Goal: Transaction & Acquisition: Purchase product/service

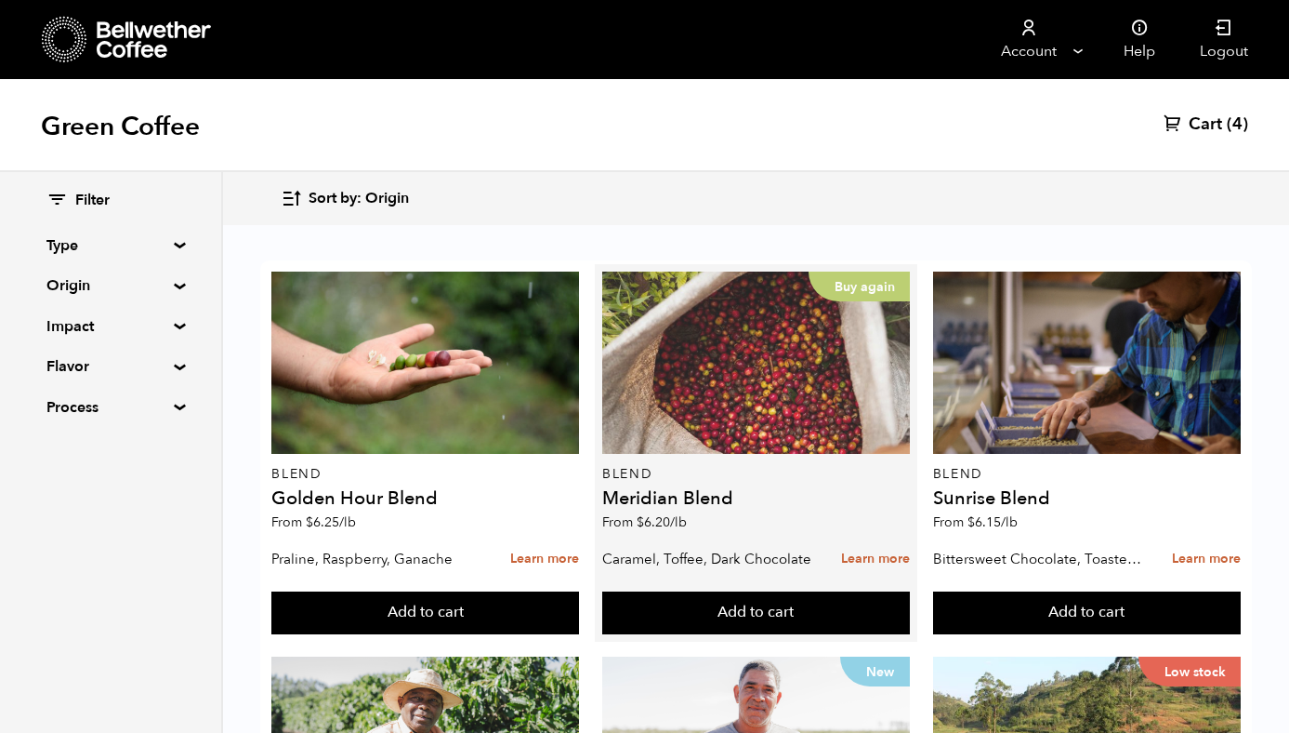
click at [751, 435] on div "Buy again" at bounding box center [756, 362] width 308 height 182
click at [788, 362] on div "Buy again" at bounding box center [756, 362] width 308 height 182
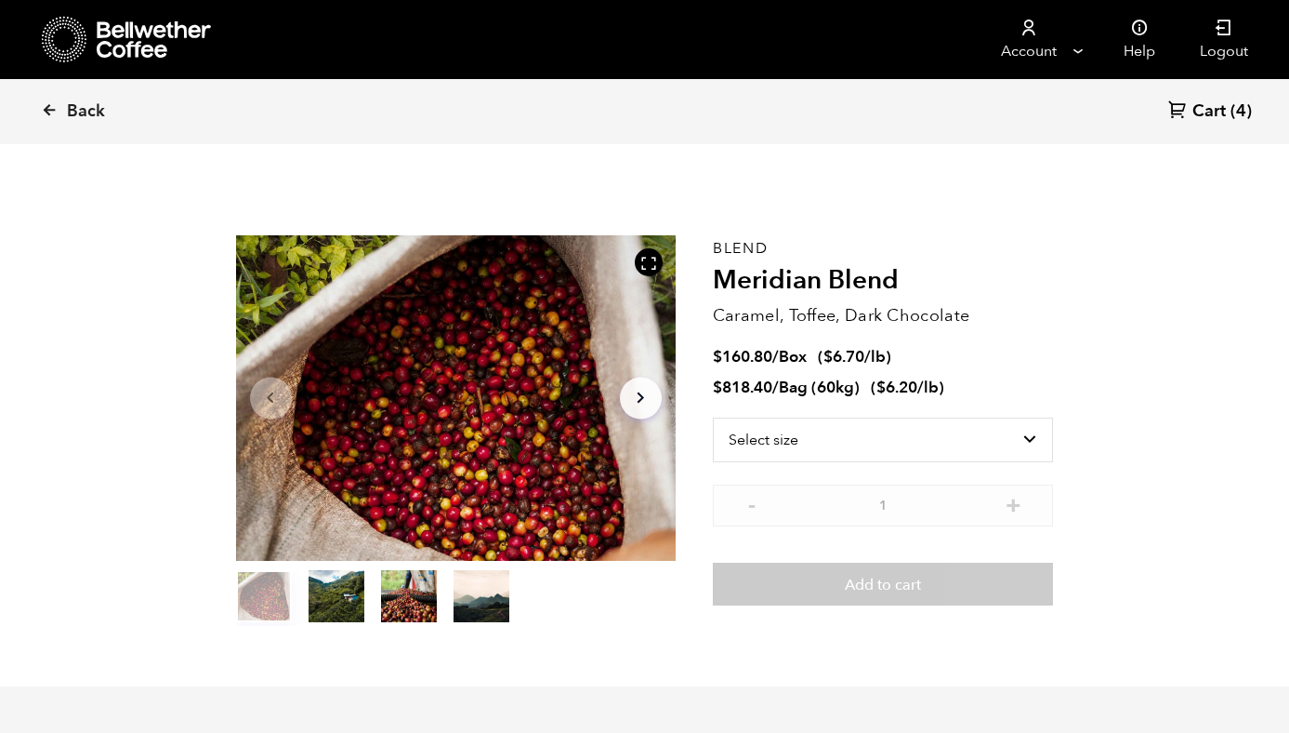
scroll to position [809, 796]
click at [828, 437] on select "Select size Bag (60kg) (132 lbs) Box (24 lbs)" at bounding box center [883, 439] width 341 height 45
select select "bag-3"
click at [713, 417] on select "Select size Bag (60kg) (132 lbs) Box (24 lbs)" at bounding box center [883, 439] width 341 height 45
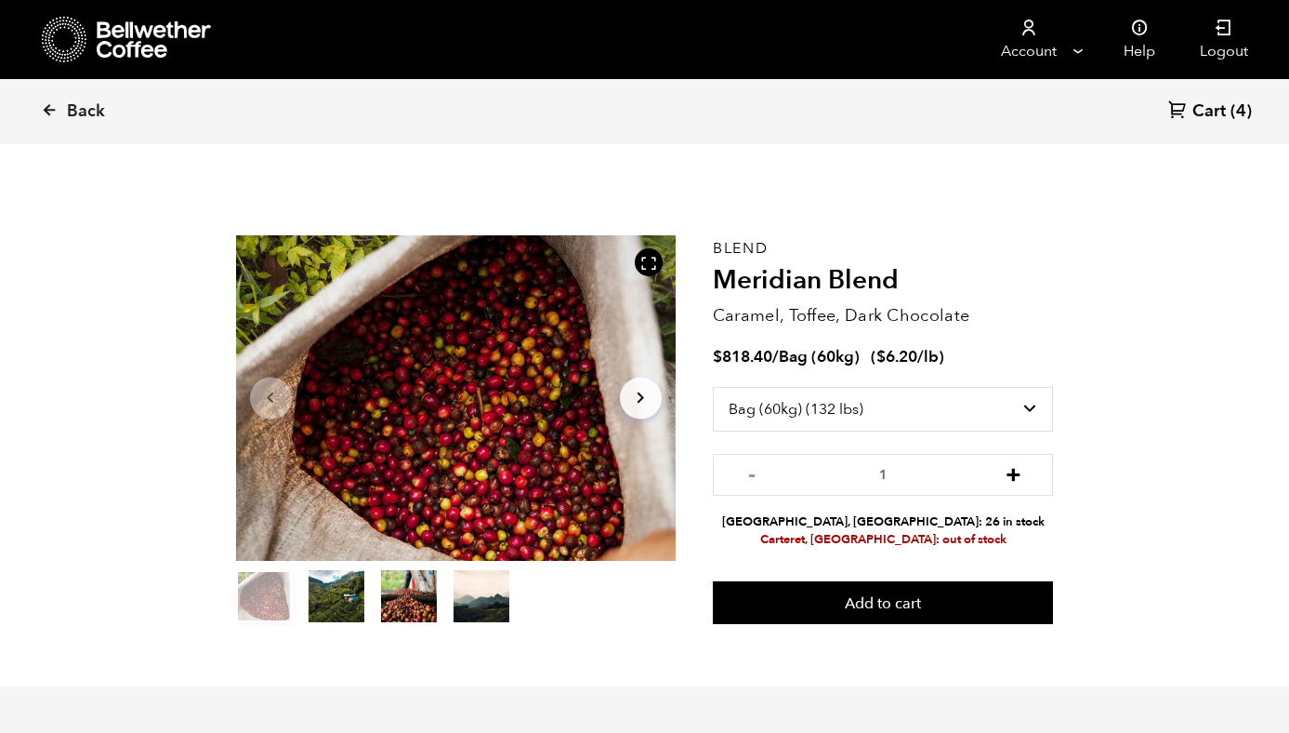
click at [1017, 467] on button "+" at bounding box center [1013, 472] width 23 height 19
type input "2"
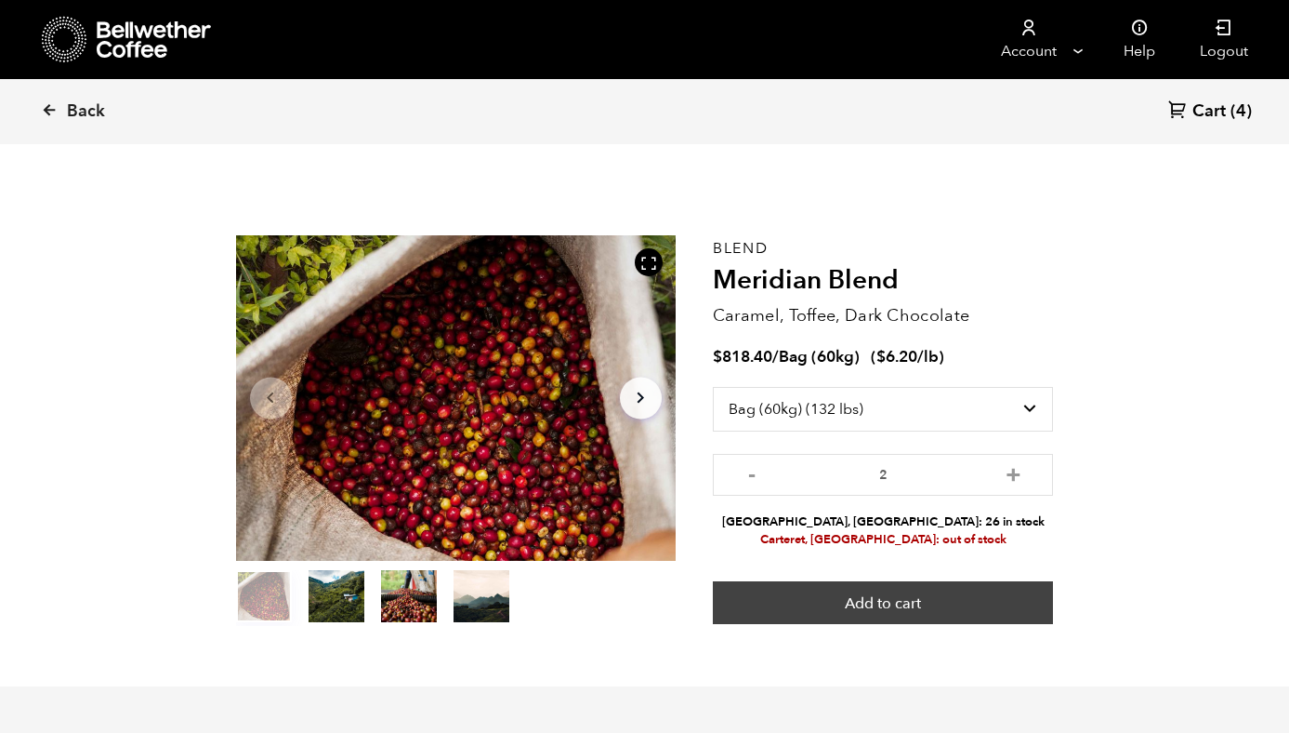
click at [882, 599] on button "Add to cart" at bounding box center [883, 602] width 341 height 43
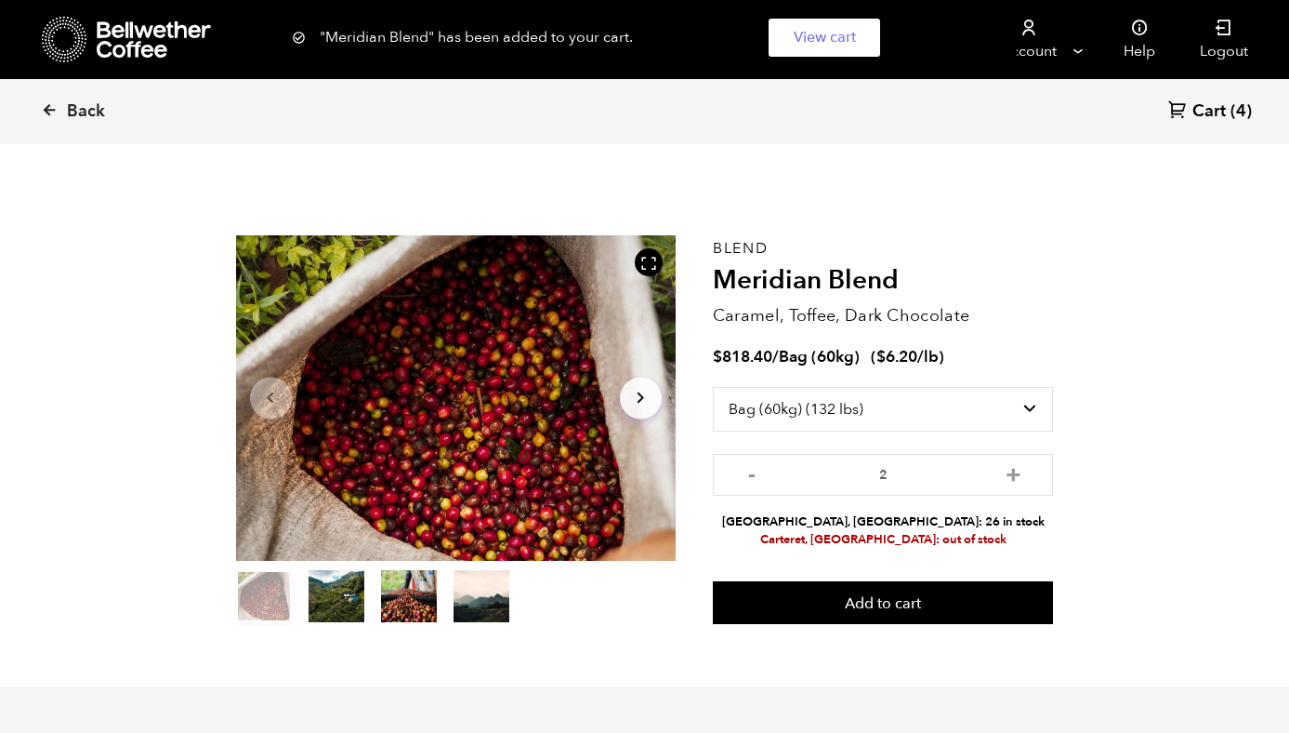
click at [1236, 103] on span "(4)" at bounding box center [1241, 111] width 21 height 22
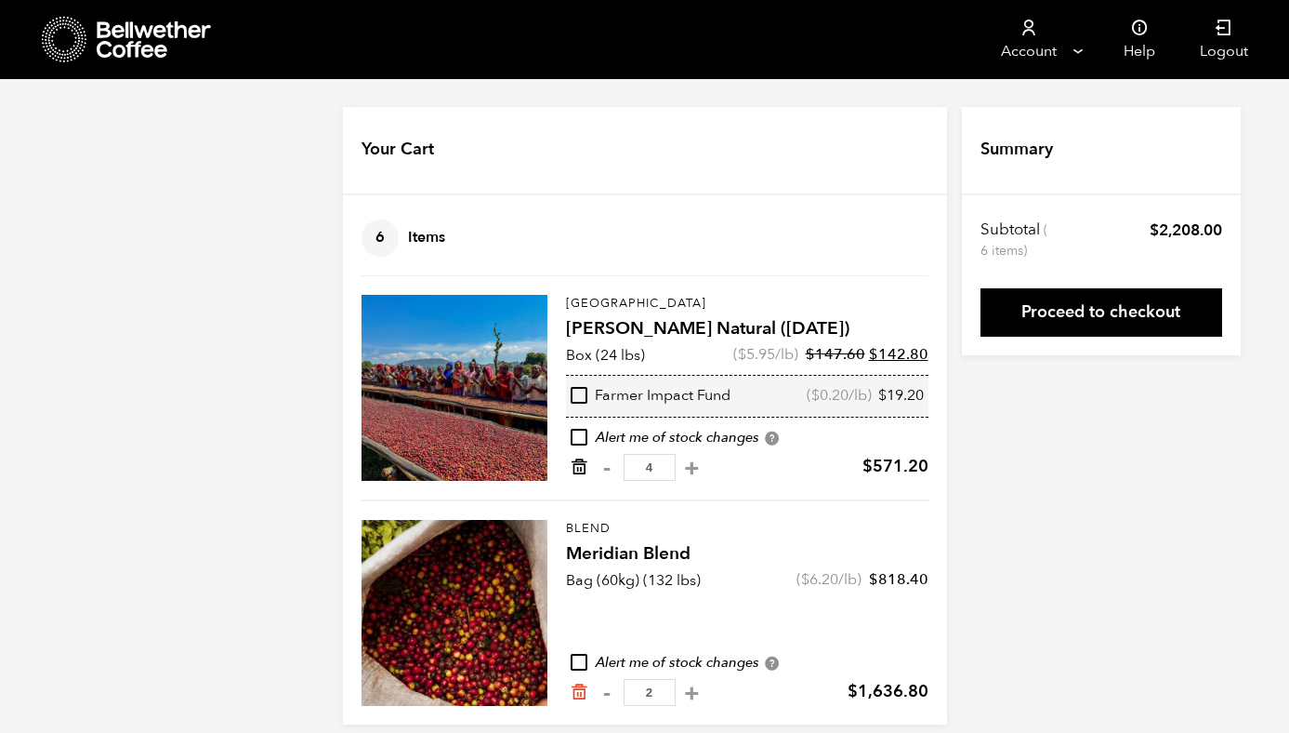
click at [579, 469] on icon "Remove from cart" at bounding box center [579, 466] width 19 height 19
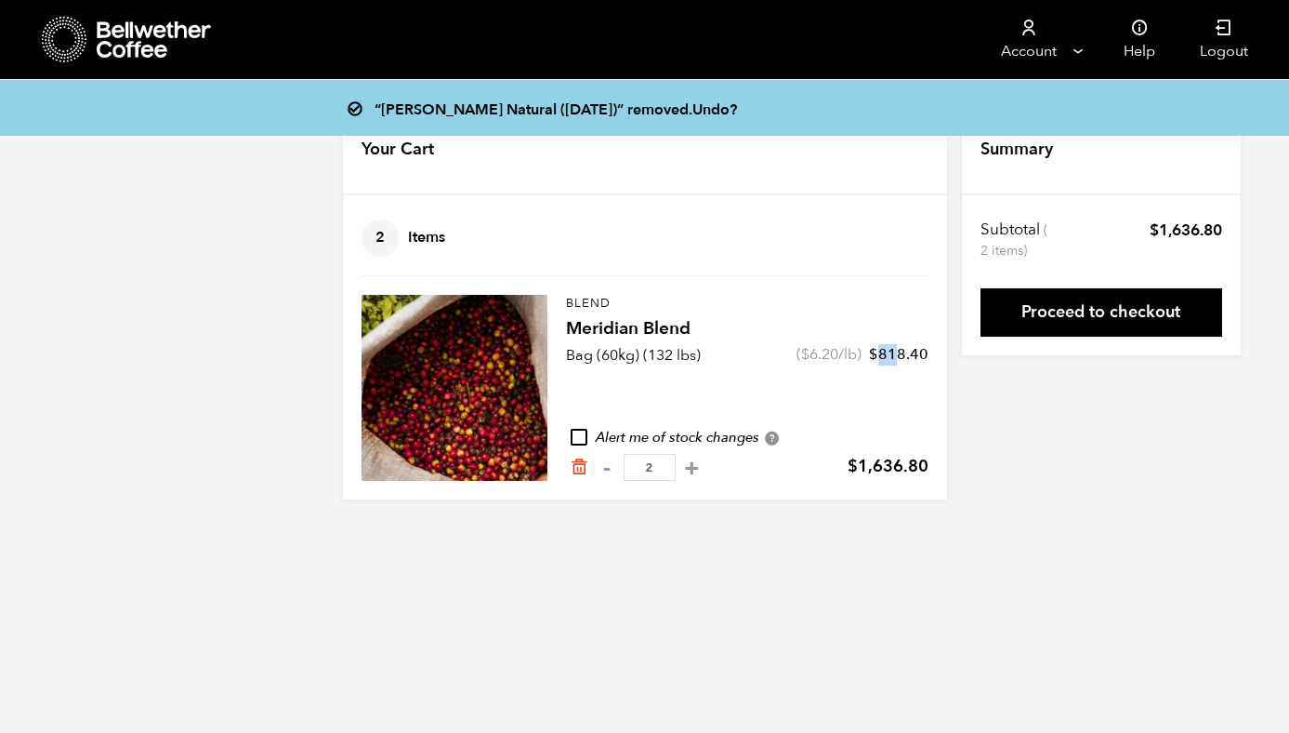
drag, startPoint x: 879, startPoint y: 358, endPoint x: 902, endPoint y: 355, distance: 23.4
click at [902, 355] on bdi "$ 818.40" at bounding box center [898, 354] width 59 height 20
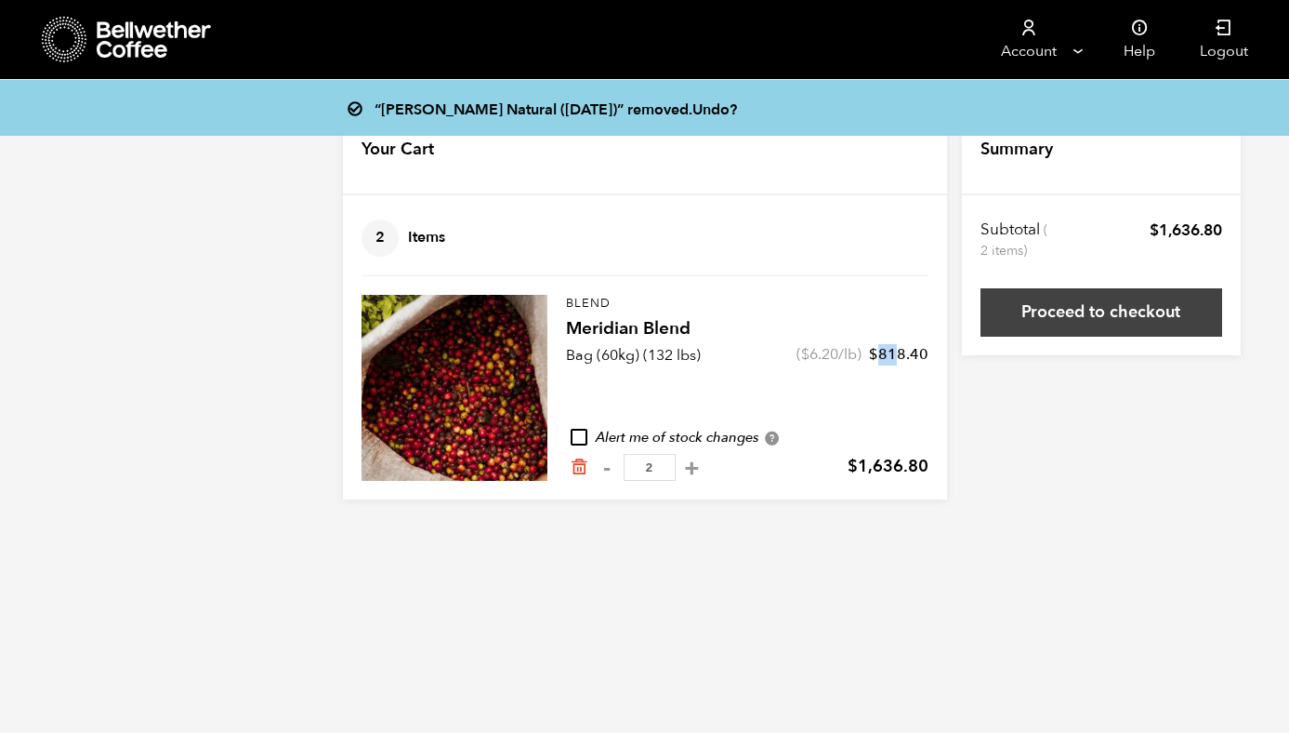
click at [1075, 296] on link "Proceed to checkout" at bounding box center [1102, 312] width 242 height 48
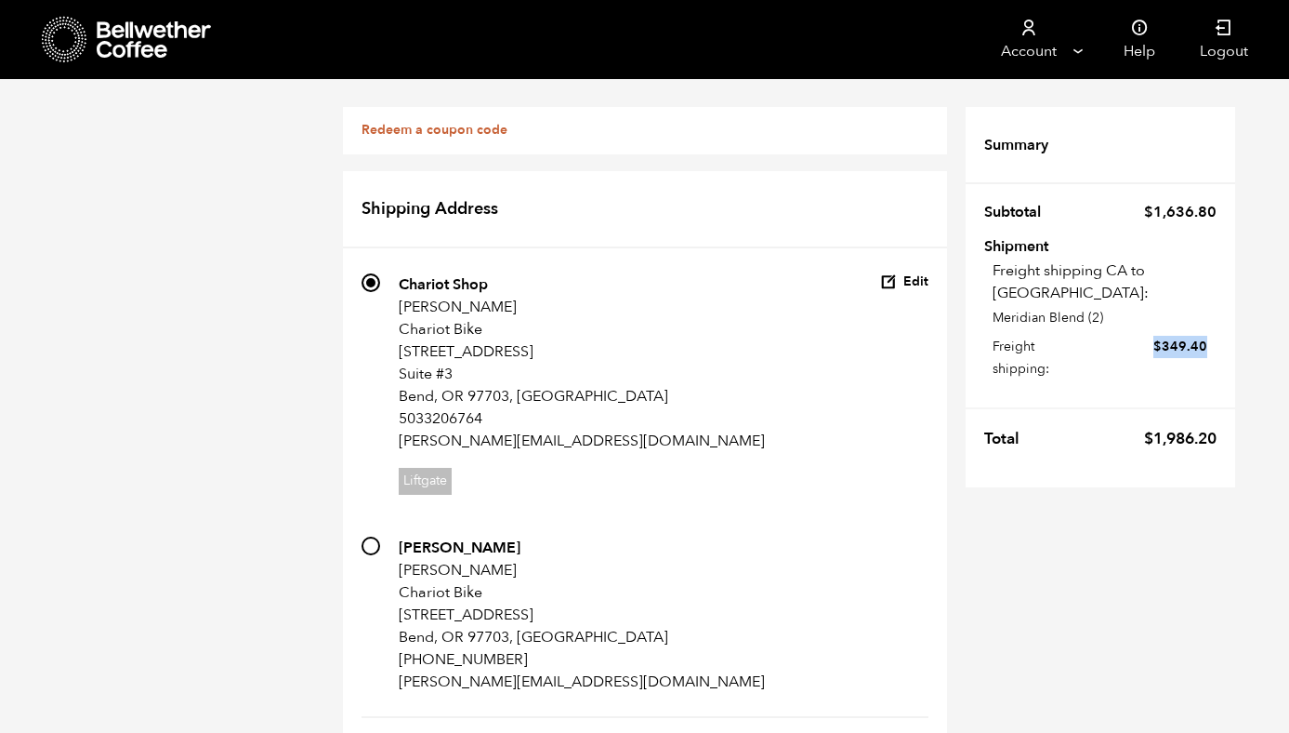
drag, startPoint x: 1158, startPoint y: 321, endPoint x: 1204, endPoint y: 324, distance: 45.7
click at [1204, 337] on bdi "$ 349.40" at bounding box center [1181, 346] width 54 height 18
drag, startPoint x: 1146, startPoint y: 422, endPoint x: 1216, endPoint y: 420, distance: 69.7
click at [1216, 420] on tr "Total $ 1,986.20" at bounding box center [1101, 433] width 270 height 52
copy bdi "1,986.20"
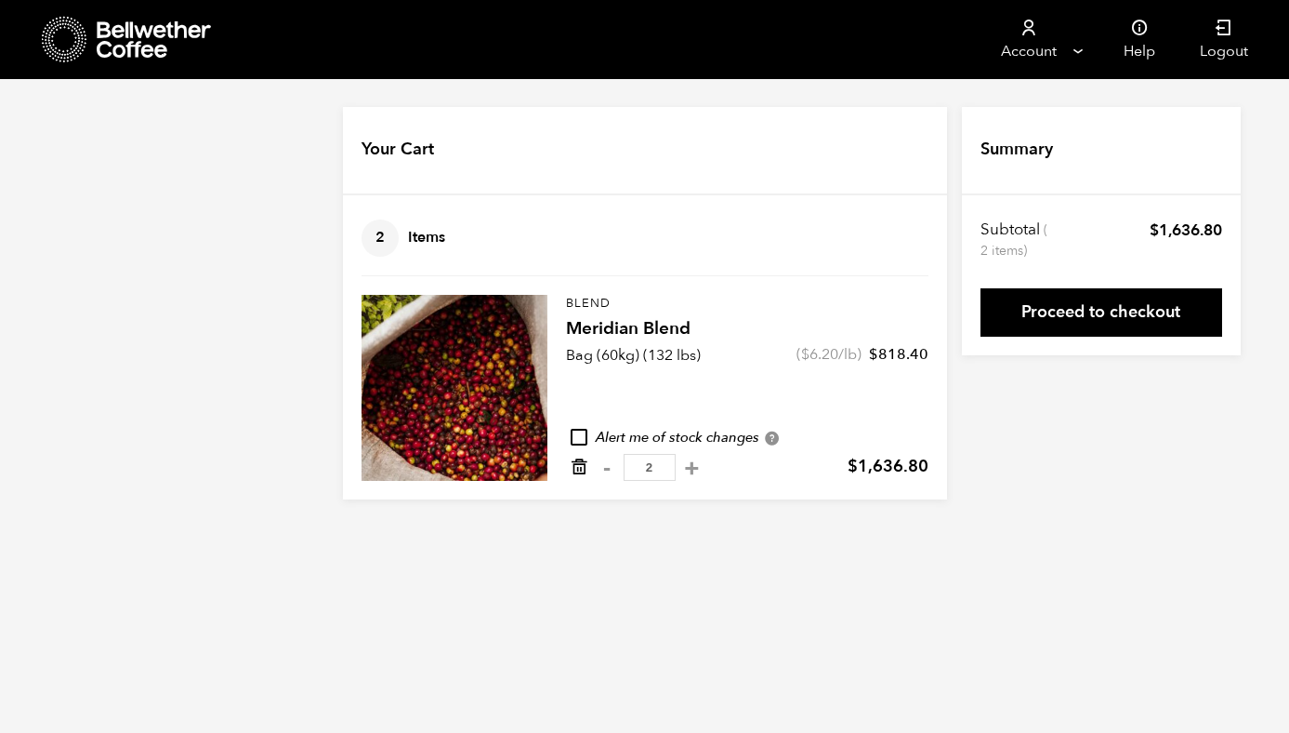
click at [580, 467] on icon "Remove from cart" at bounding box center [579, 466] width 19 height 19
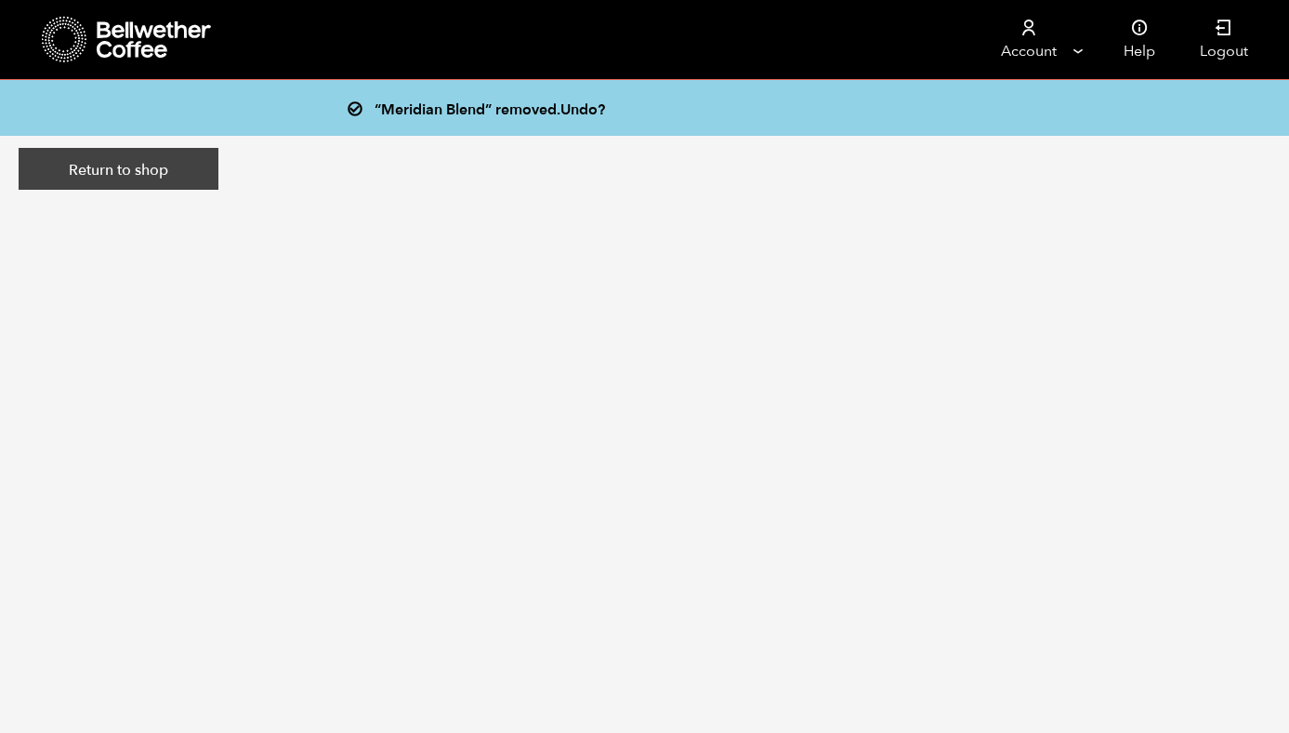
click at [119, 165] on link "Return to shop" at bounding box center [119, 169] width 200 height 43
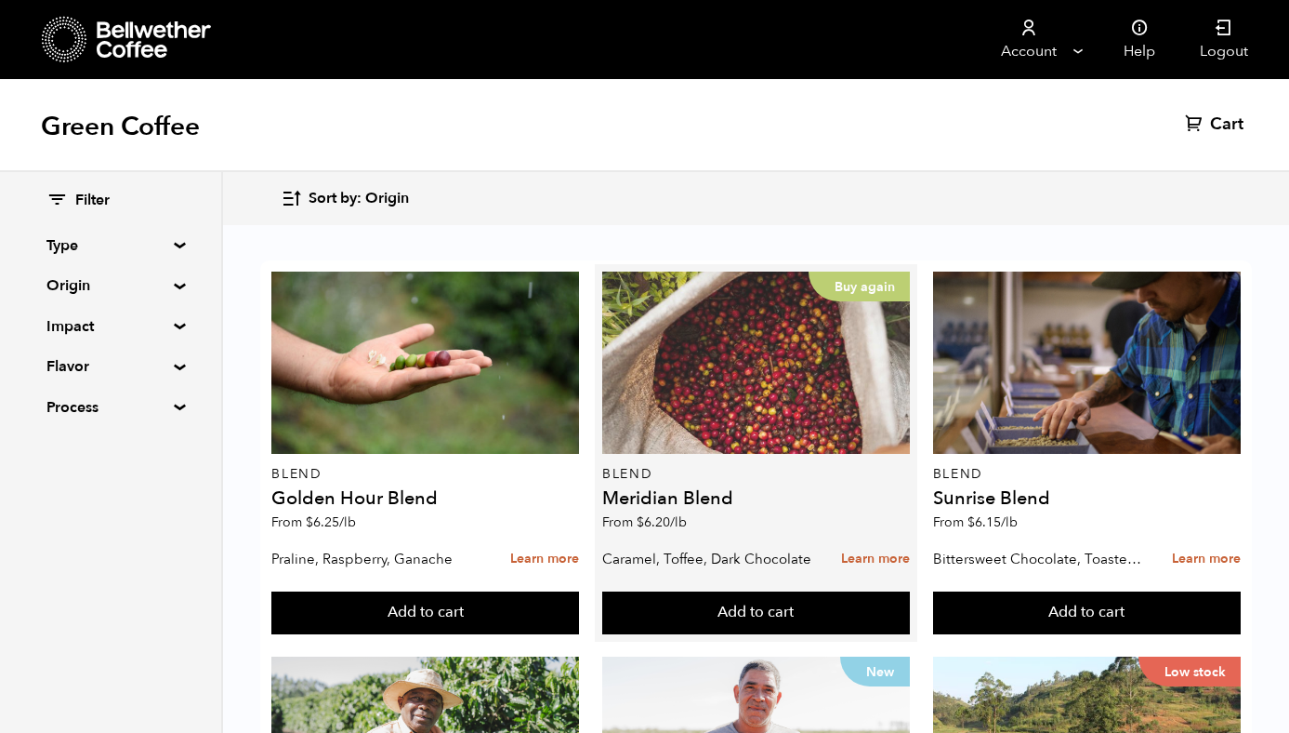
click at [778, 435] on div "Buy again" at bounding box center [756, 362] width 308 height 182
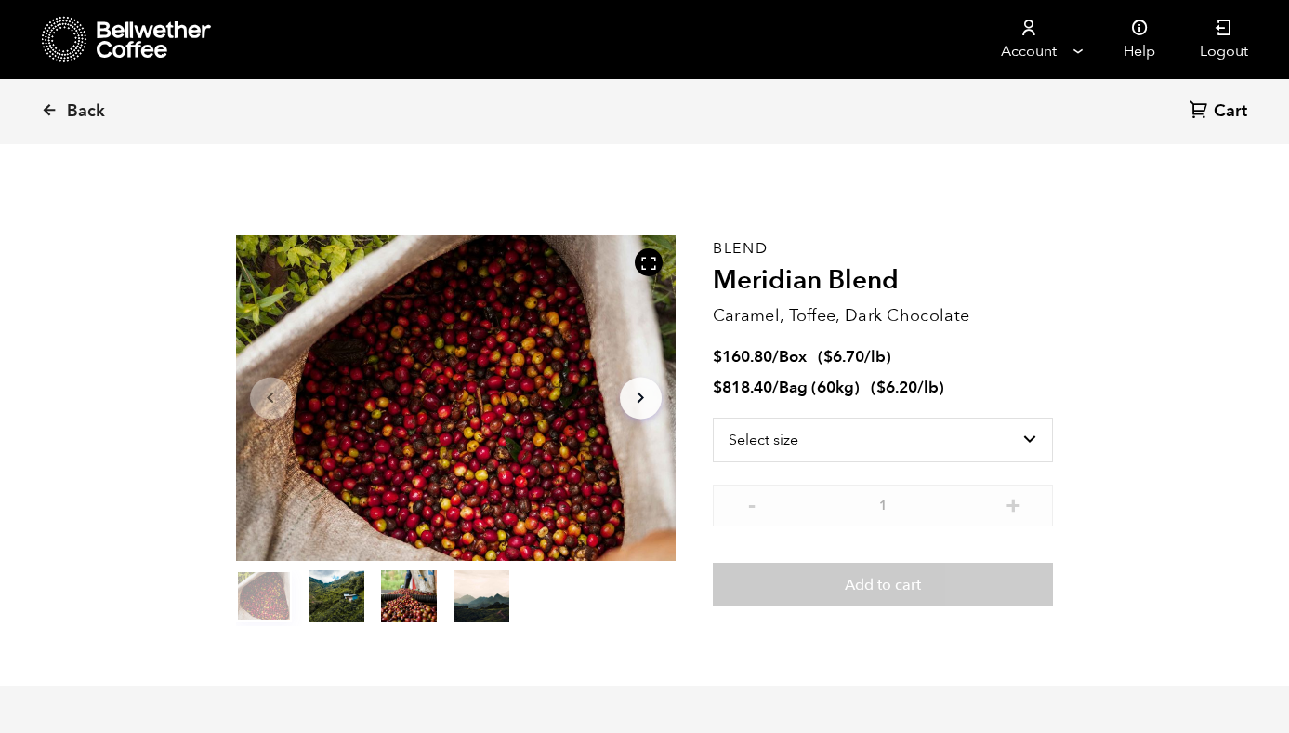
scroll to position [809, 796]
click at [863, 420] on div "Blend Meridian Blend Caramel, Toffee, Dark Chocolate $ 160.80 / Box ( $ 6.70 /l…" at bounding box center [883, 430] width 341 height 390
click at [863, 424] on select "Select size Bag (60kg) (132 lbs) Box (24 lbs)" at bounding box center [883, 439] width 341 height 45
select select "box"
click at [713, 417] on select "Select size Bag (60kg) (132 lbs) Box (24 lbs)" at bounding box center [883, 439] width 341 height 45
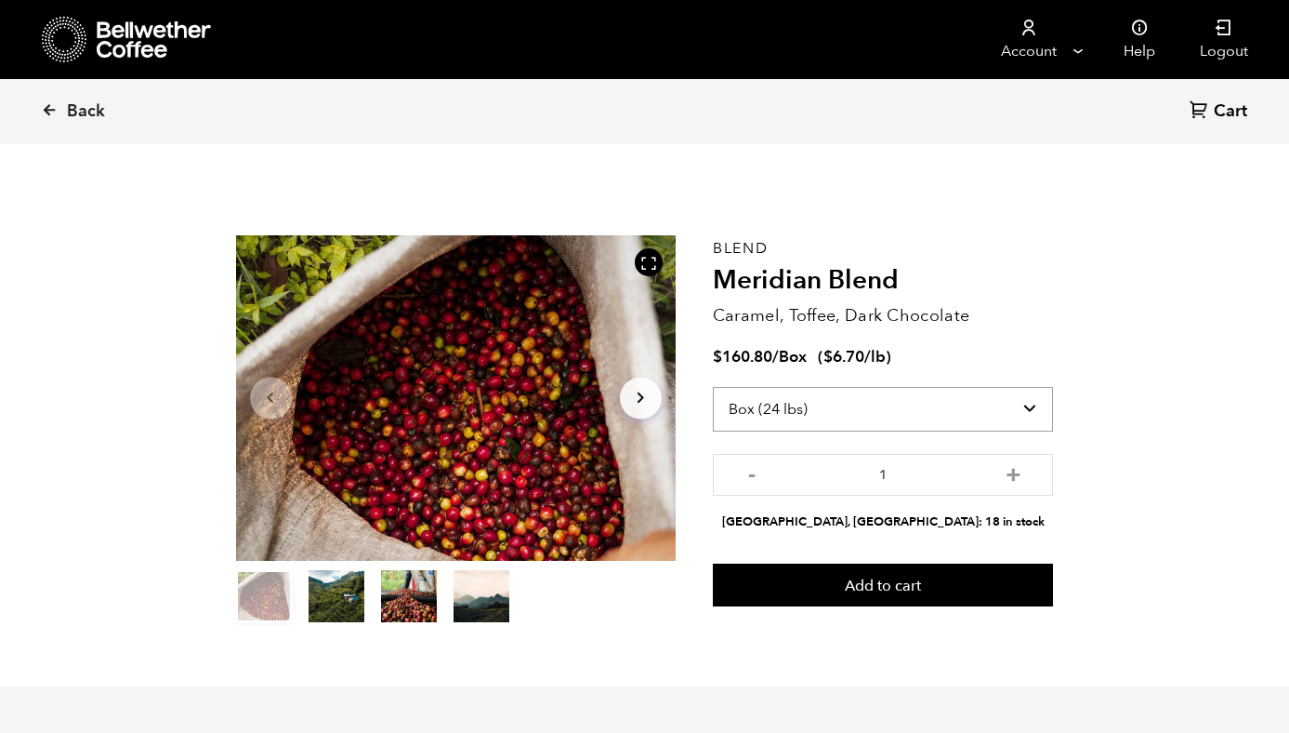
click at [843, 405] on select "Select size Bag (60kg) (132 lbs) Box (24 lbs)" at bounding box center [883, 409] width 341 height 45
click at [1013, 473] on button "+" at bounding box center [1013, 472] width 23 height 19
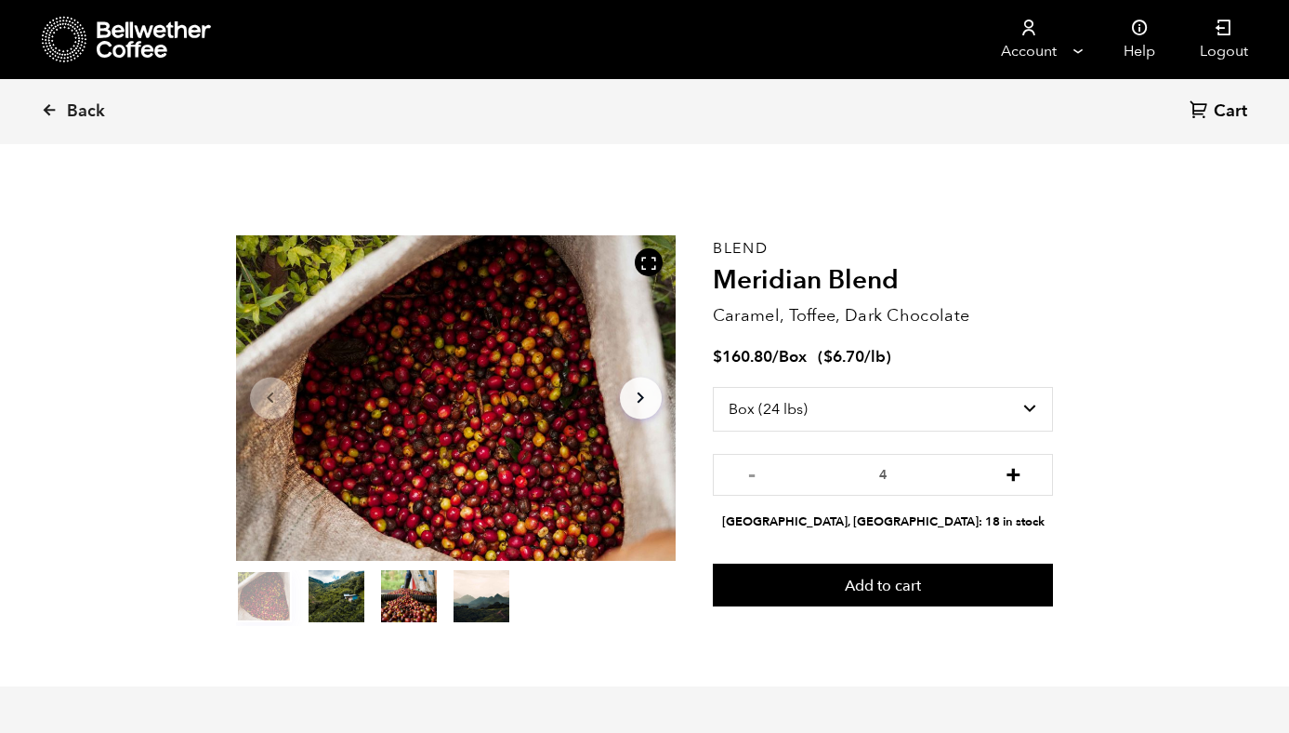
type input "5"
click at [1018, 472] on button "+" at bounding box center [1013, 472] width 23 height 19
type input "6"
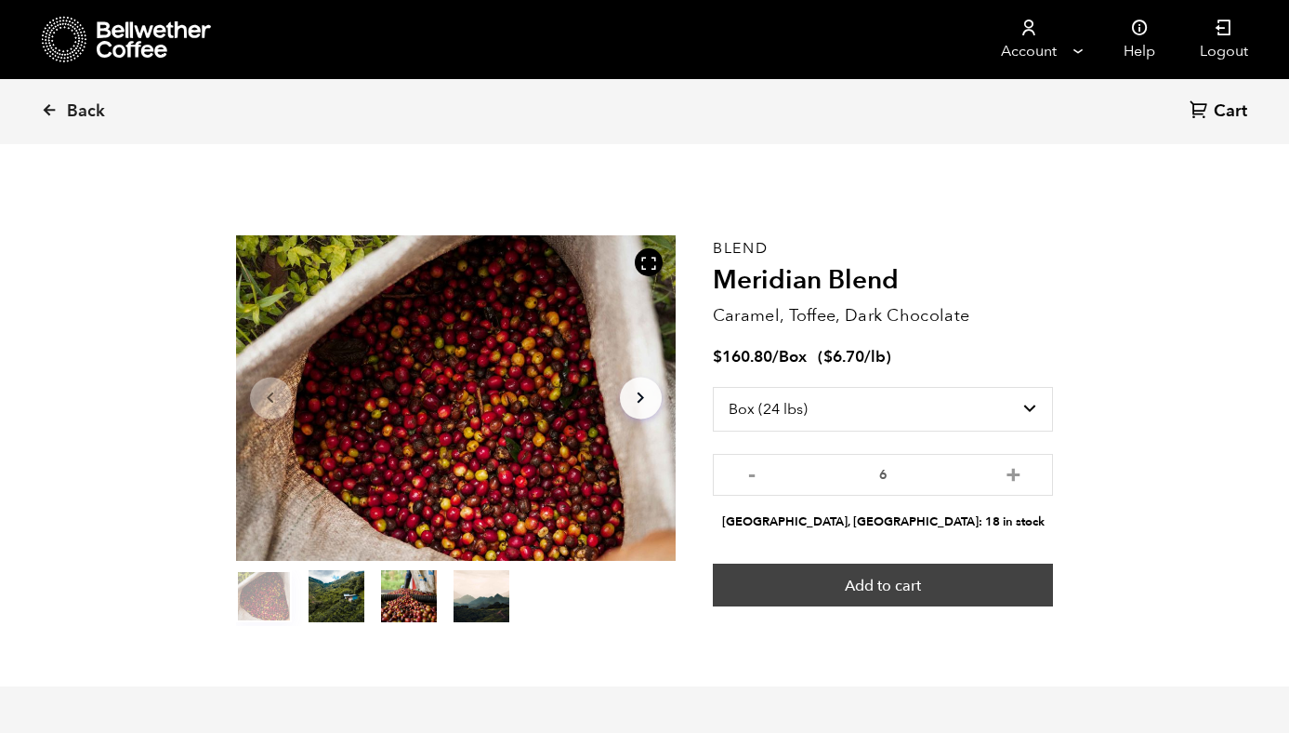
click at [932, 577] on button "Add to cart" at bounding box center [883, 584] width 341 height 43
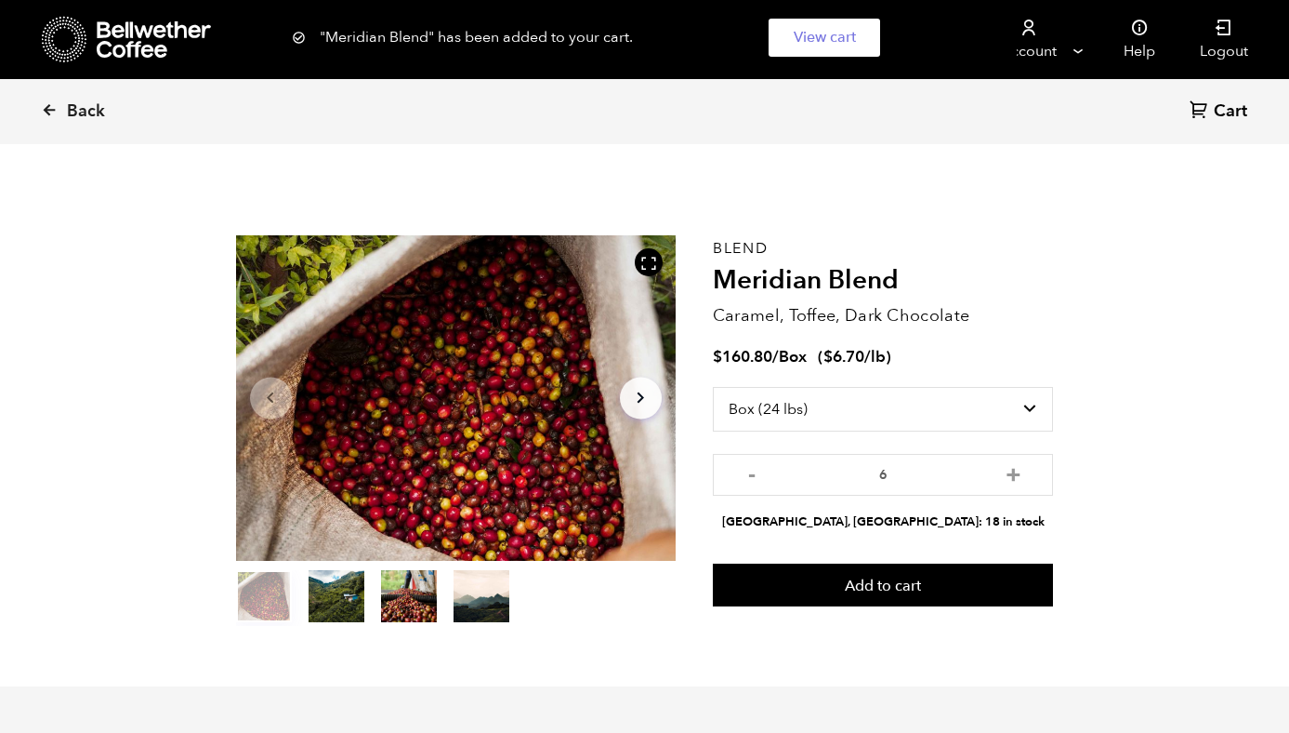
click at [1219, 109] on span "Cart" at bounding box center [1230, 111] width 33 height 22
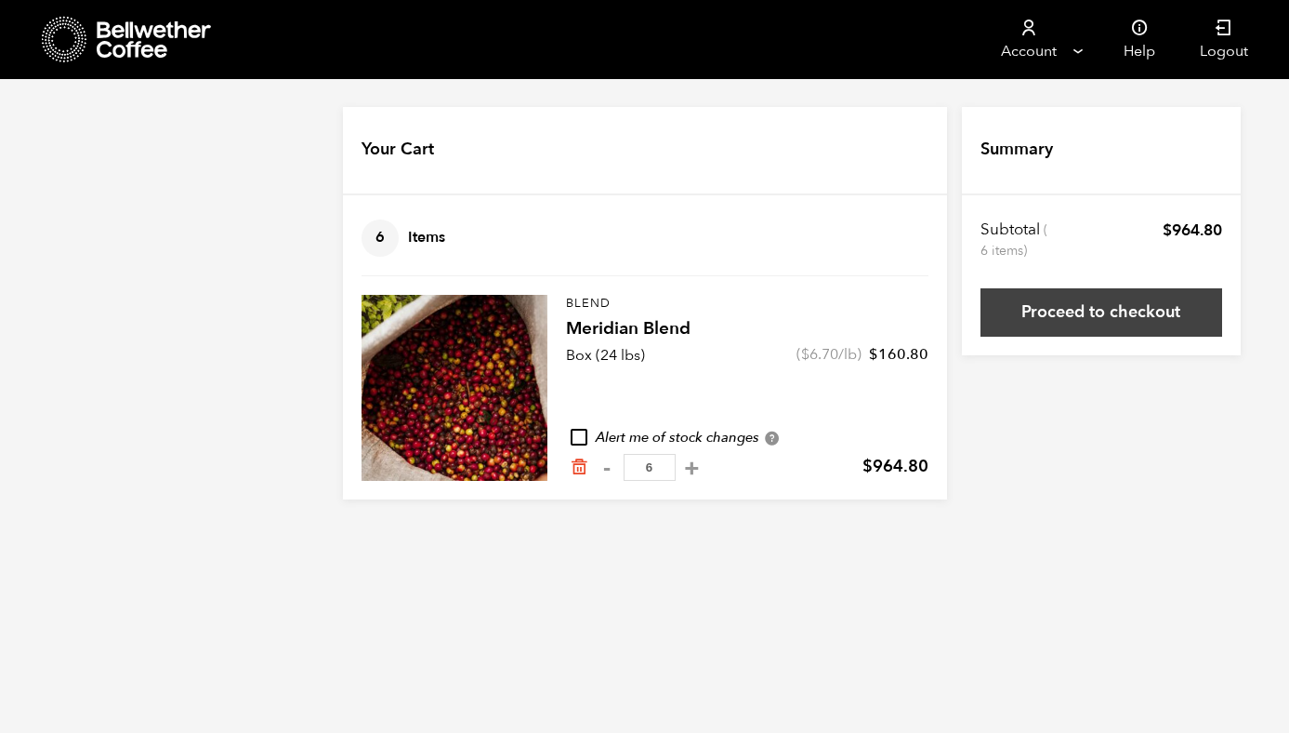
click at [1060, 308] on link "Proceed to checkout" at bounding box center [1102, 312] width 242 height 48
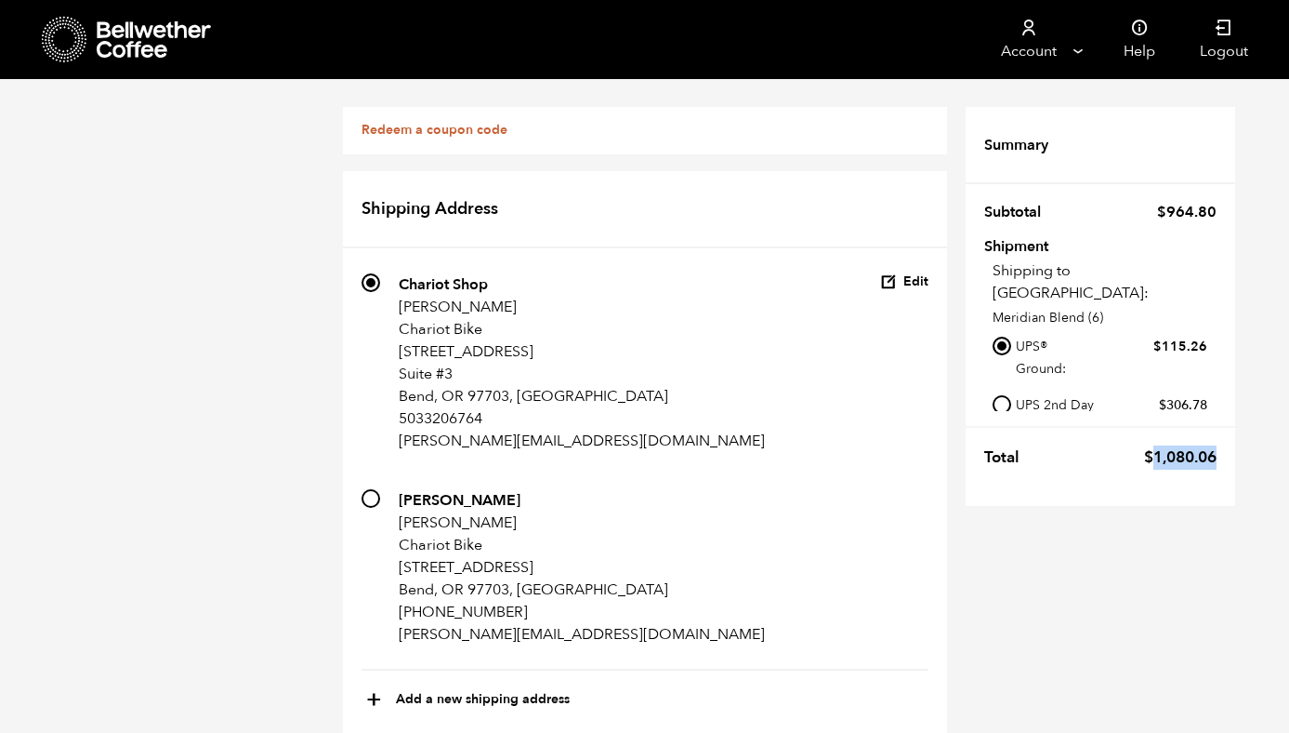
drag, startPoint x: 1147, startPoint y: 462, endPoint x: 1226, endPoint y: 462, distance: 79.0
click at [1226, 462] on tr "Total $ 1,080.06" at bounding box center [1101, 452] width 270 height 52
copy bdi "1,080.06"
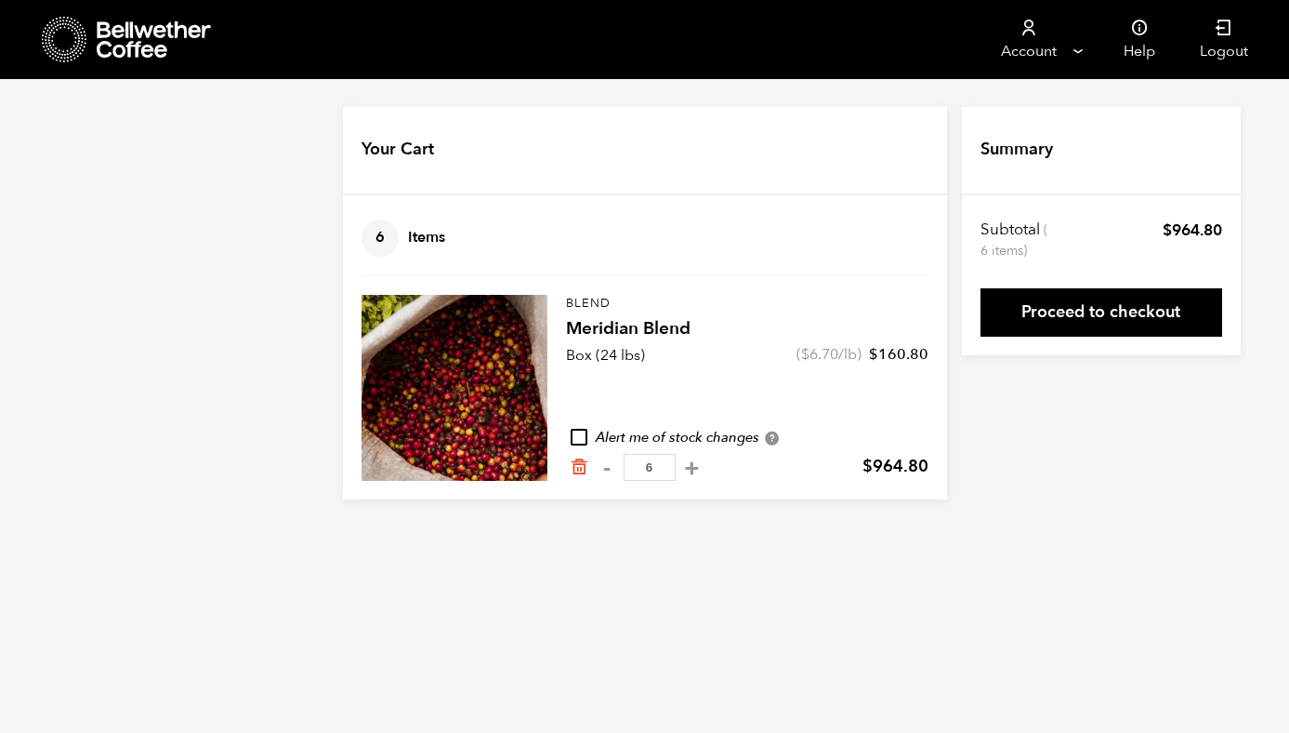
click at [615, 527] on html "Store 6 Account Manage" at bounding box center [644, 263] width 1289 height 527
click at [606, 469] on button "-" at bounding box center [607, 467] width 23 height 19
type input "5"
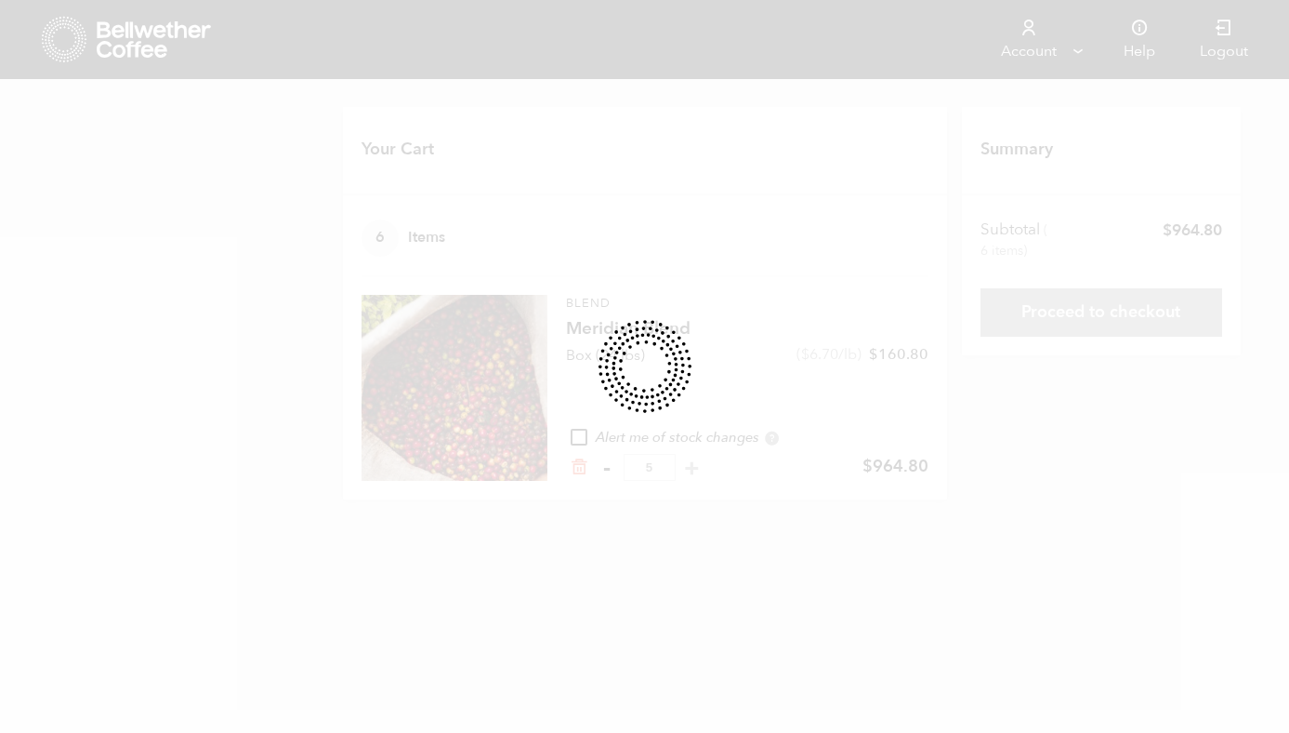
click at [606, 469] on div at bounding box center [644, 366] width 1289 height 733
click at [951, 118] on div at bounding box center [644, 366] width 1289 height 733
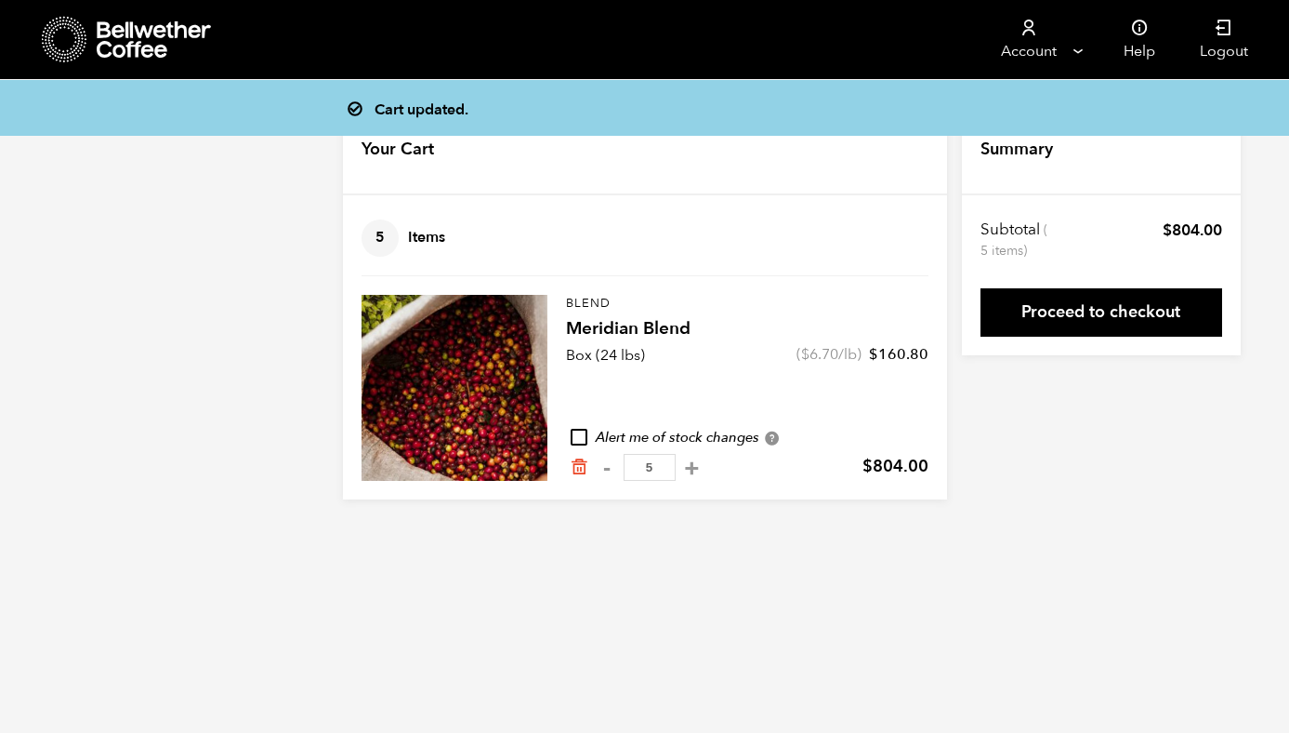
click at [621, 504] on body "Store 6 Account Manage Orders" at bounding box center [644, 263] width 1289 height 527
click at [599, 461] on button "-" at bounding box center [607, 467] width 23 height 19
type input "4"
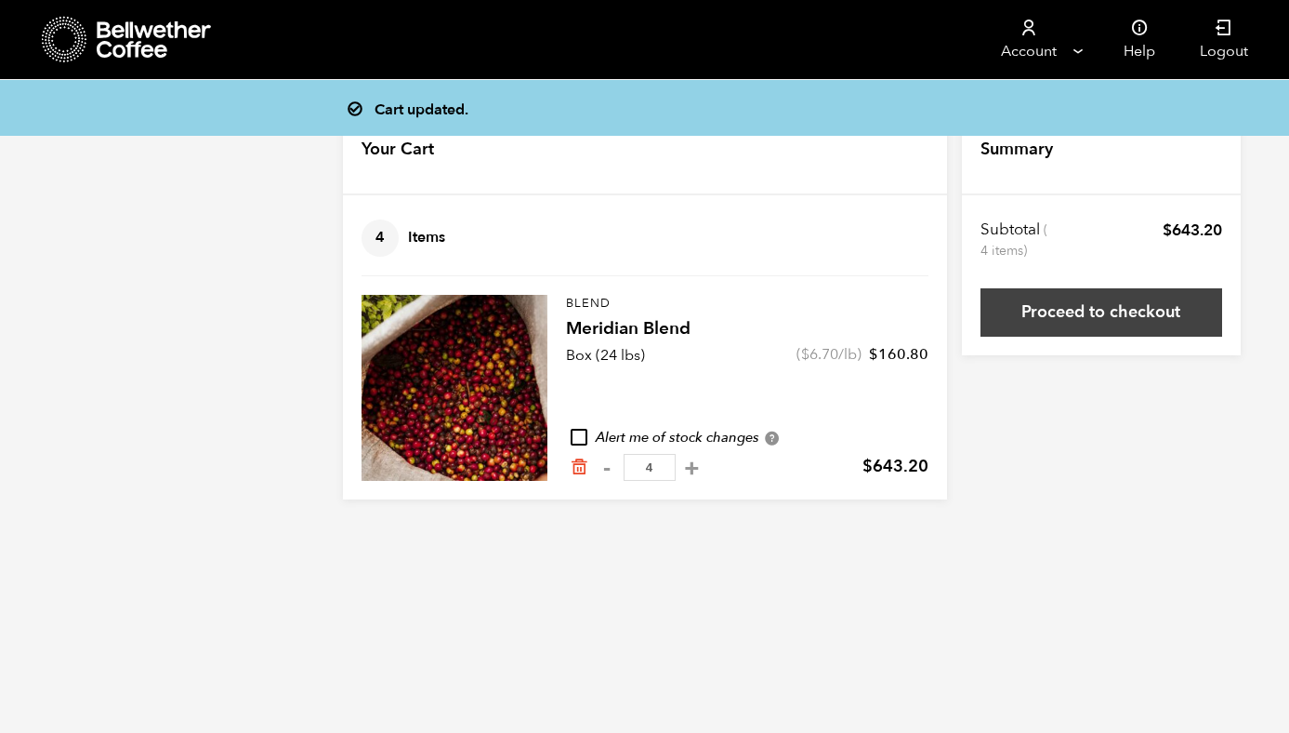
click at [1114, 317] on link "Proceed to checkout" at bounding box center [1102, 312] width 242 height 48
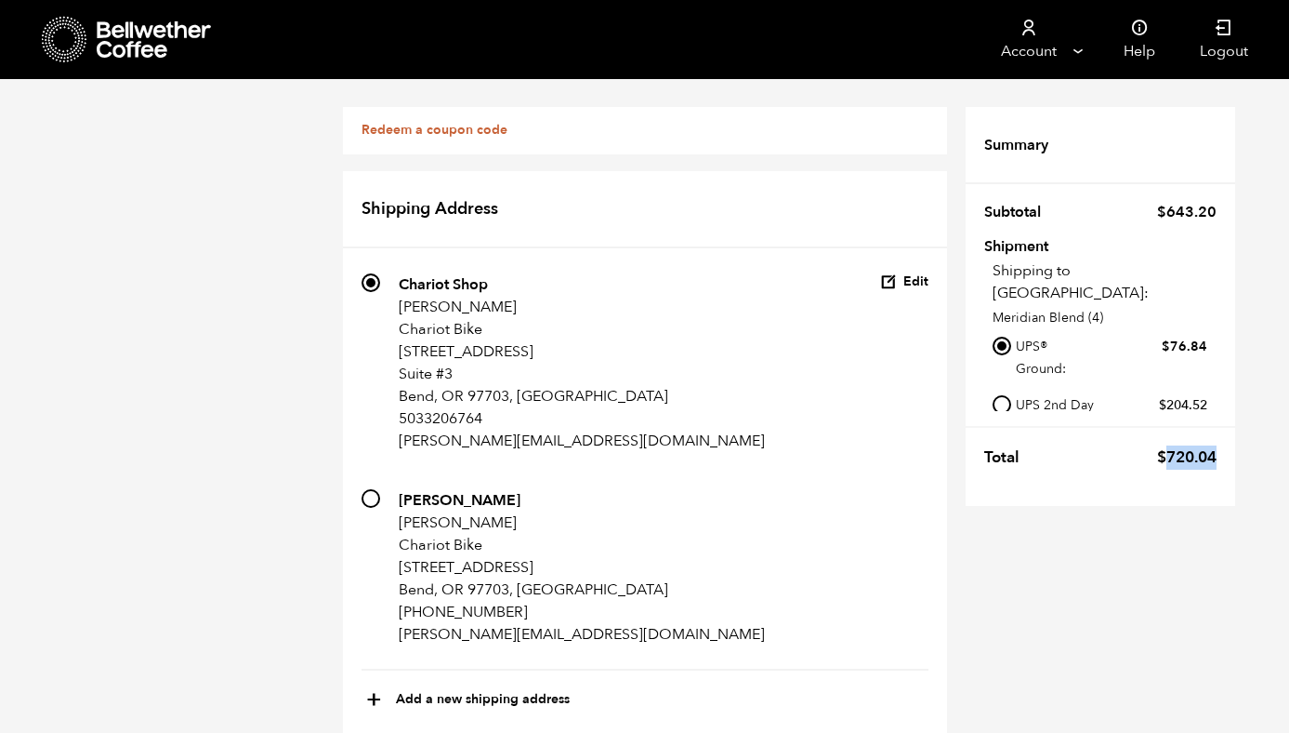
drag, startPoint x: 1219, startPoint y: 456, endPoint x: 1162, endPoint y: 455, distance: 56.7
click at [1162, 455] on tr "Total $ 720.04" at bounding box center [1101, 452] width 270 height 52
copy bdi "720.04"
